Goal: Information Seeking & Learning: Learn about a topic

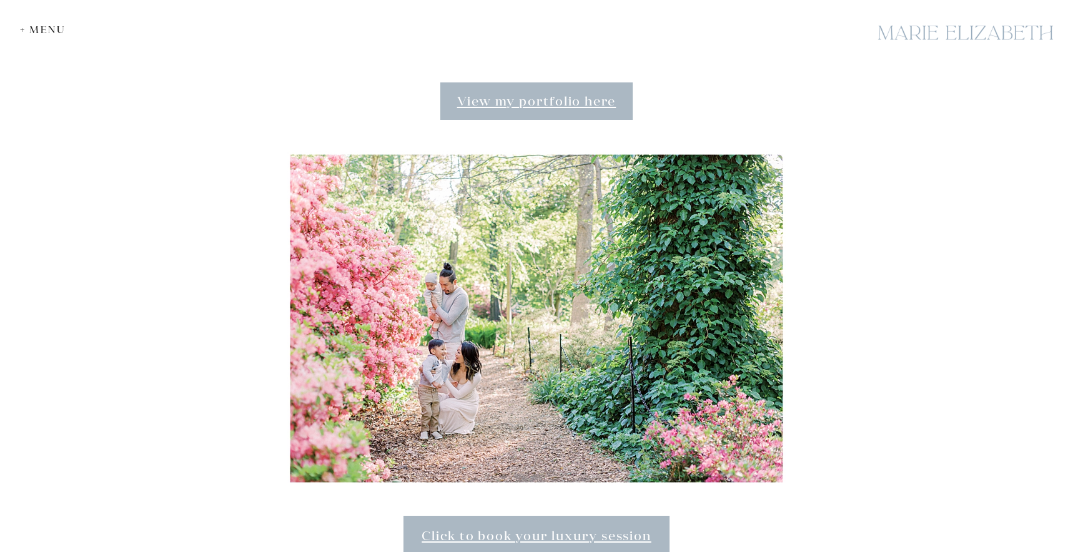
scroll to position [962, 0]
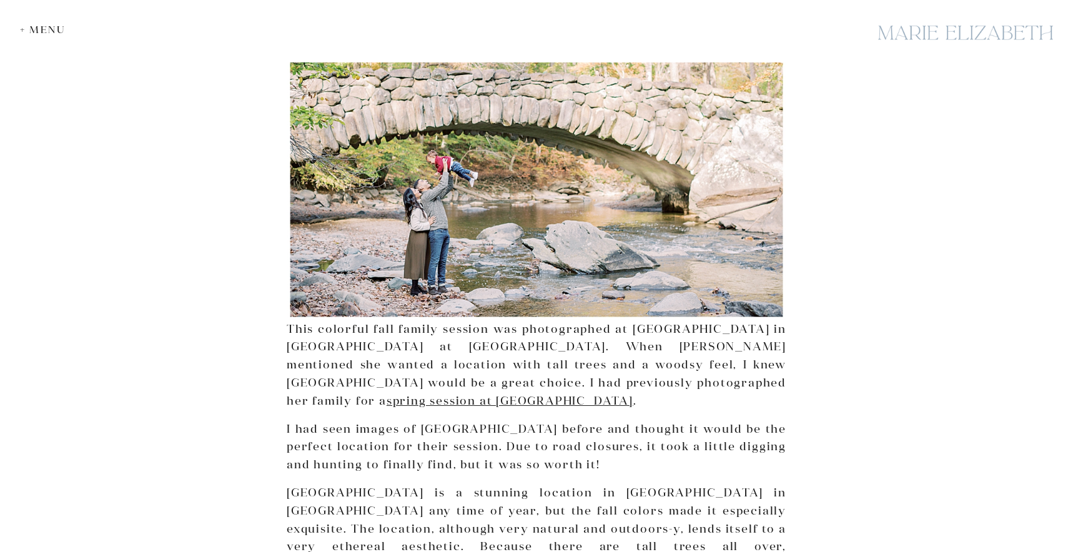
scroll to position [276, 0]
click at [632, 393] on link "spring session at Brookside Gardens" at bounding box center [510, 400] width 247 height 14
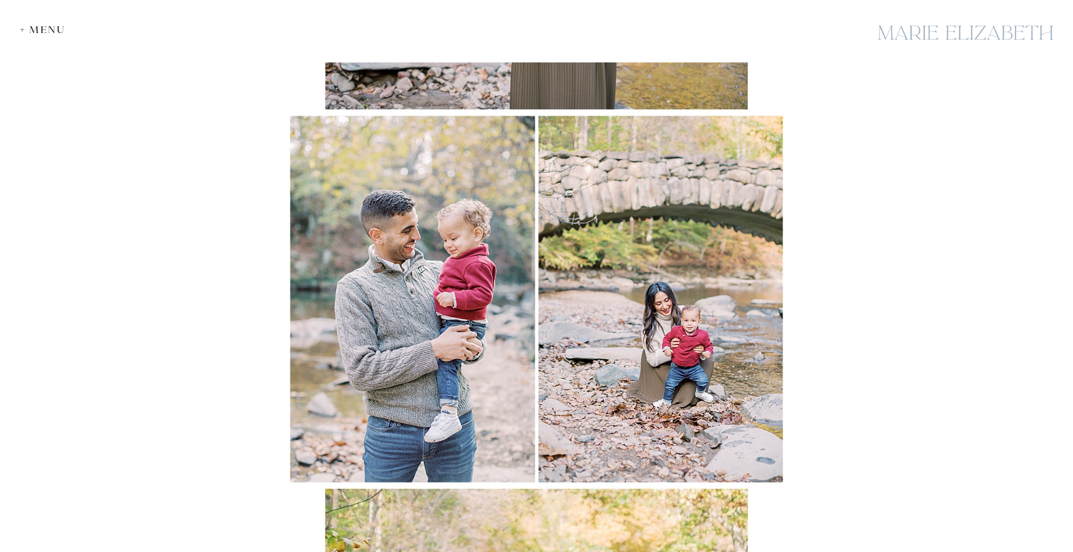
scroll to position [9297, 0]
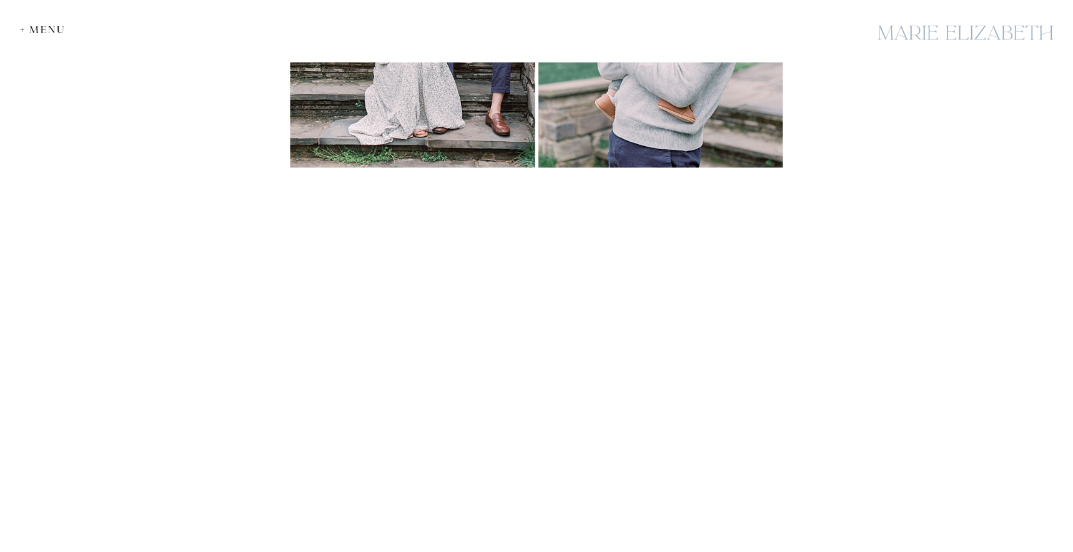
scroll to position [21362, 0]
